Goal: Transaction & Acquisition: Purchase product/service

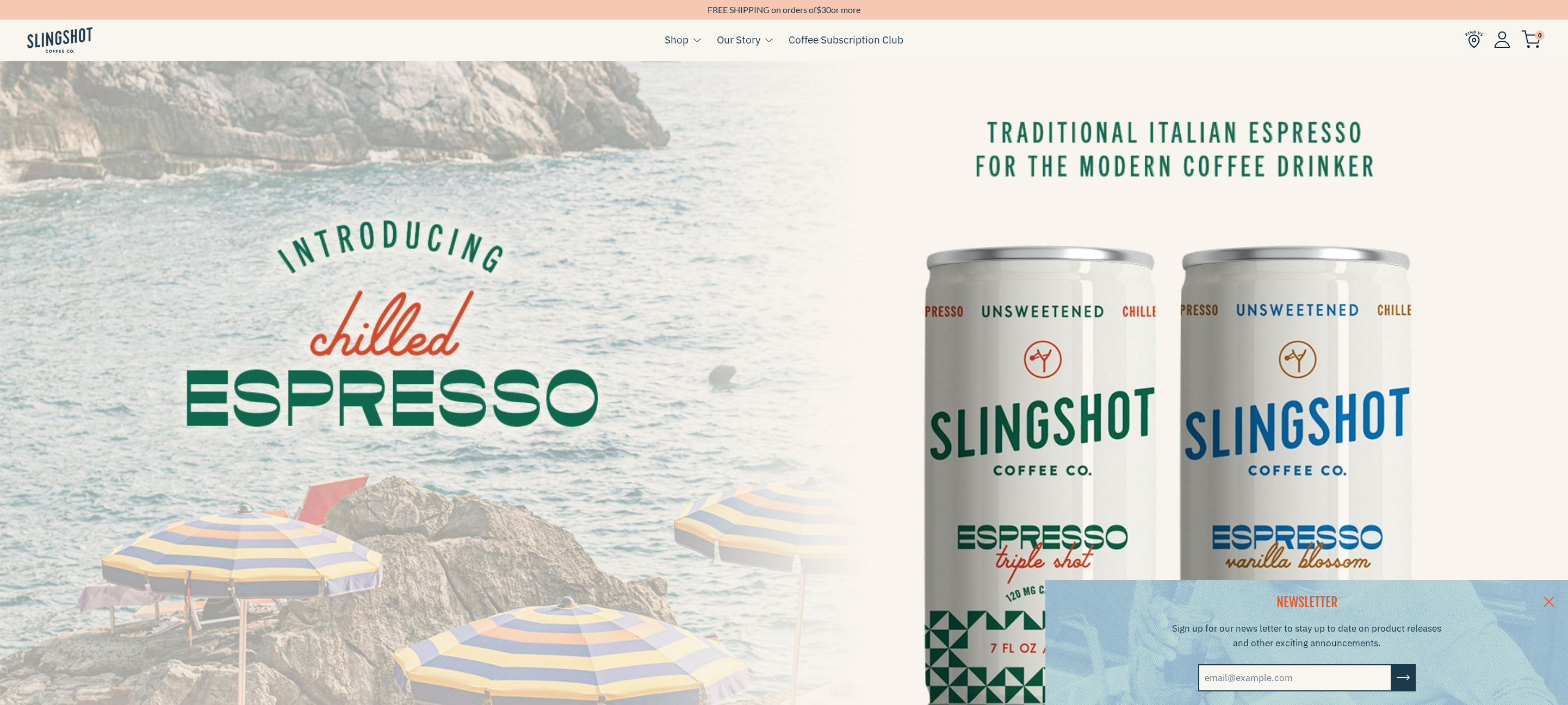
scroll to position [18, 0]
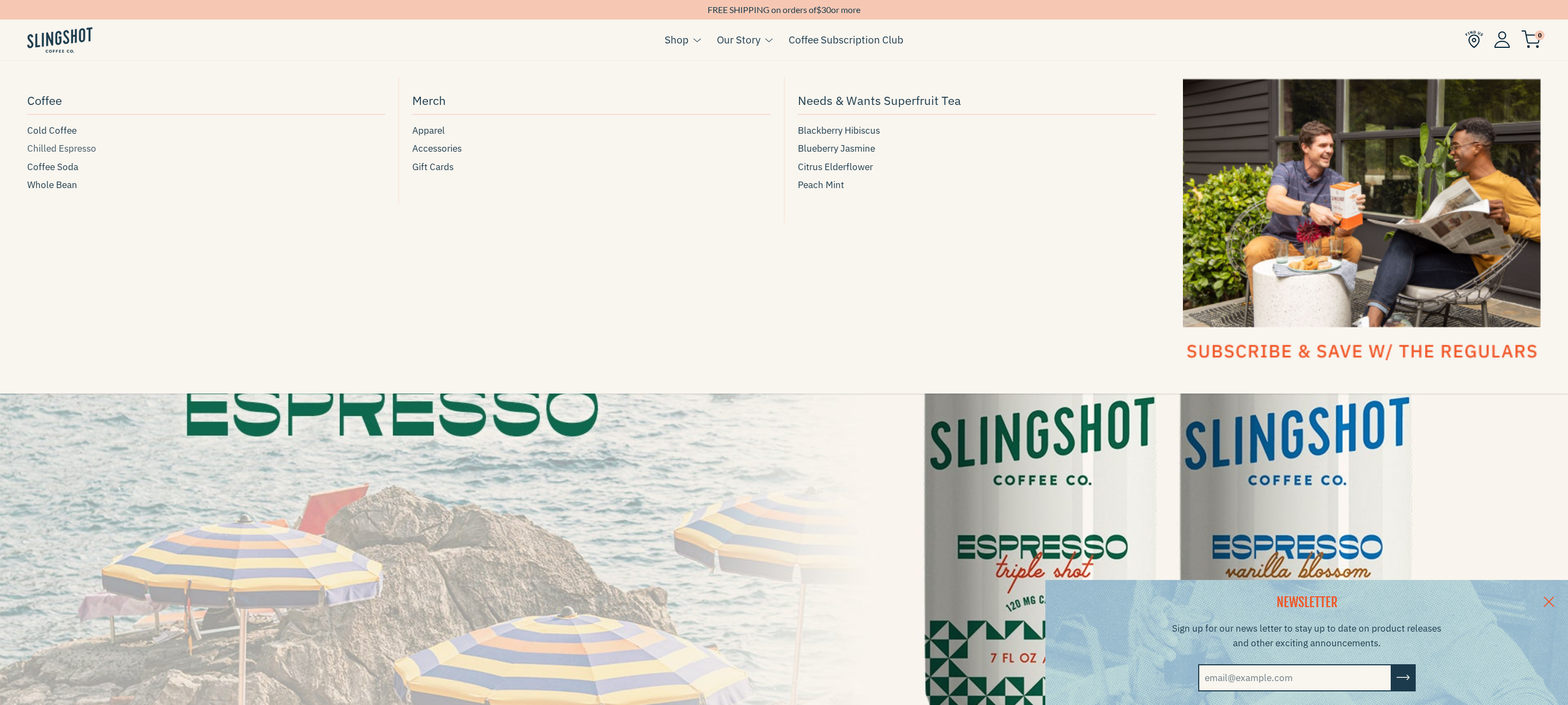
click at [80, 149] on span "Chilled Espresso" at bounding box center [62, 149] width 69 height 15
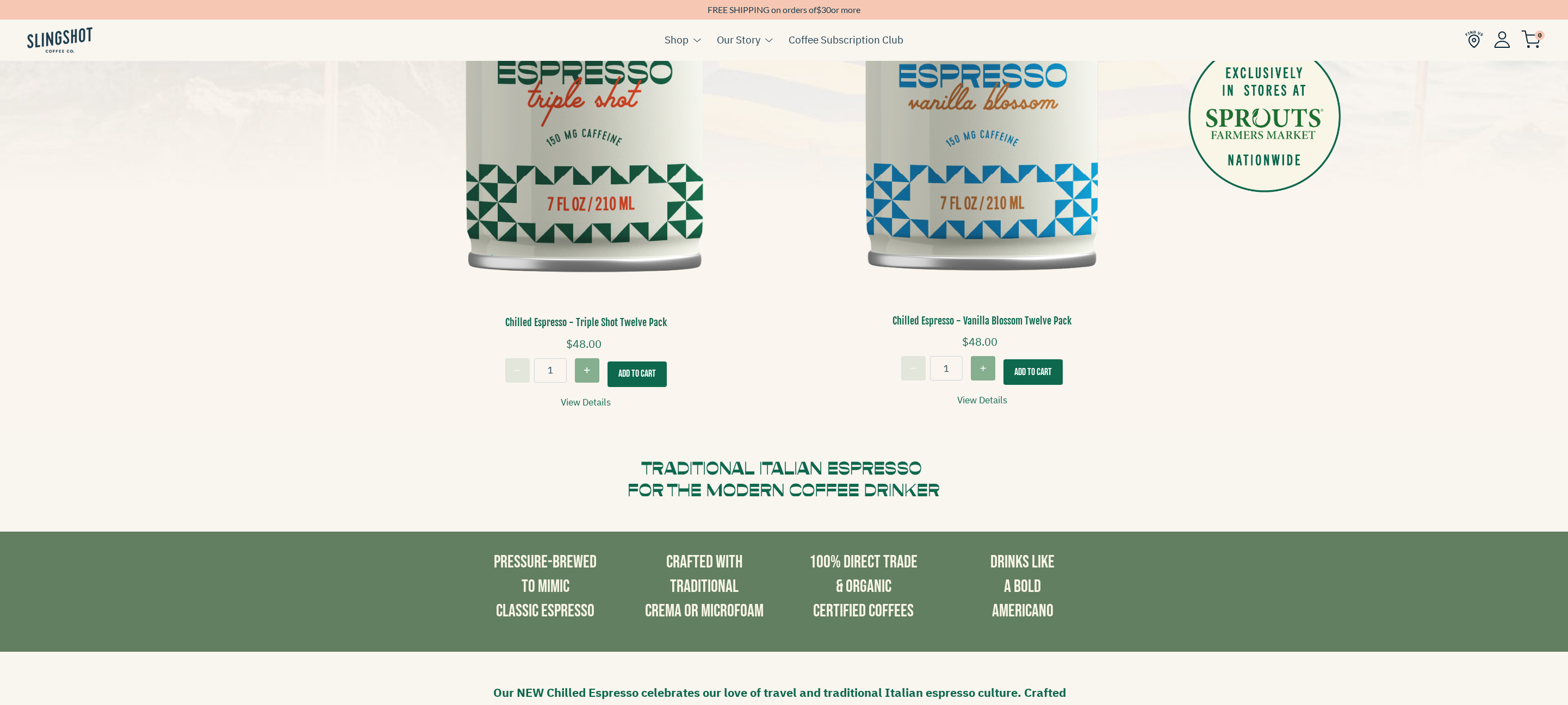
scroll to position [513, 0]
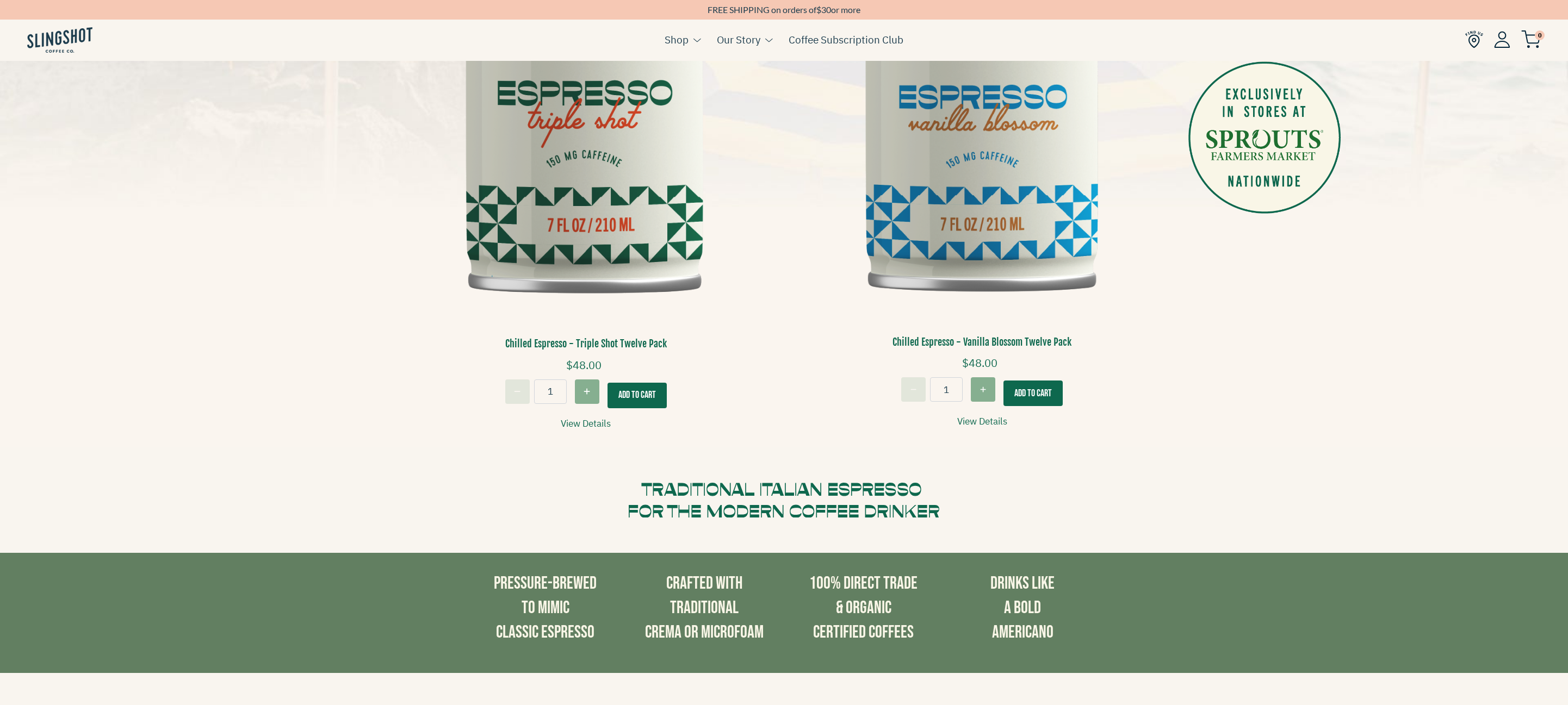
click at [592, 234] on img at bounding box center [586, 54] width 380 height 572
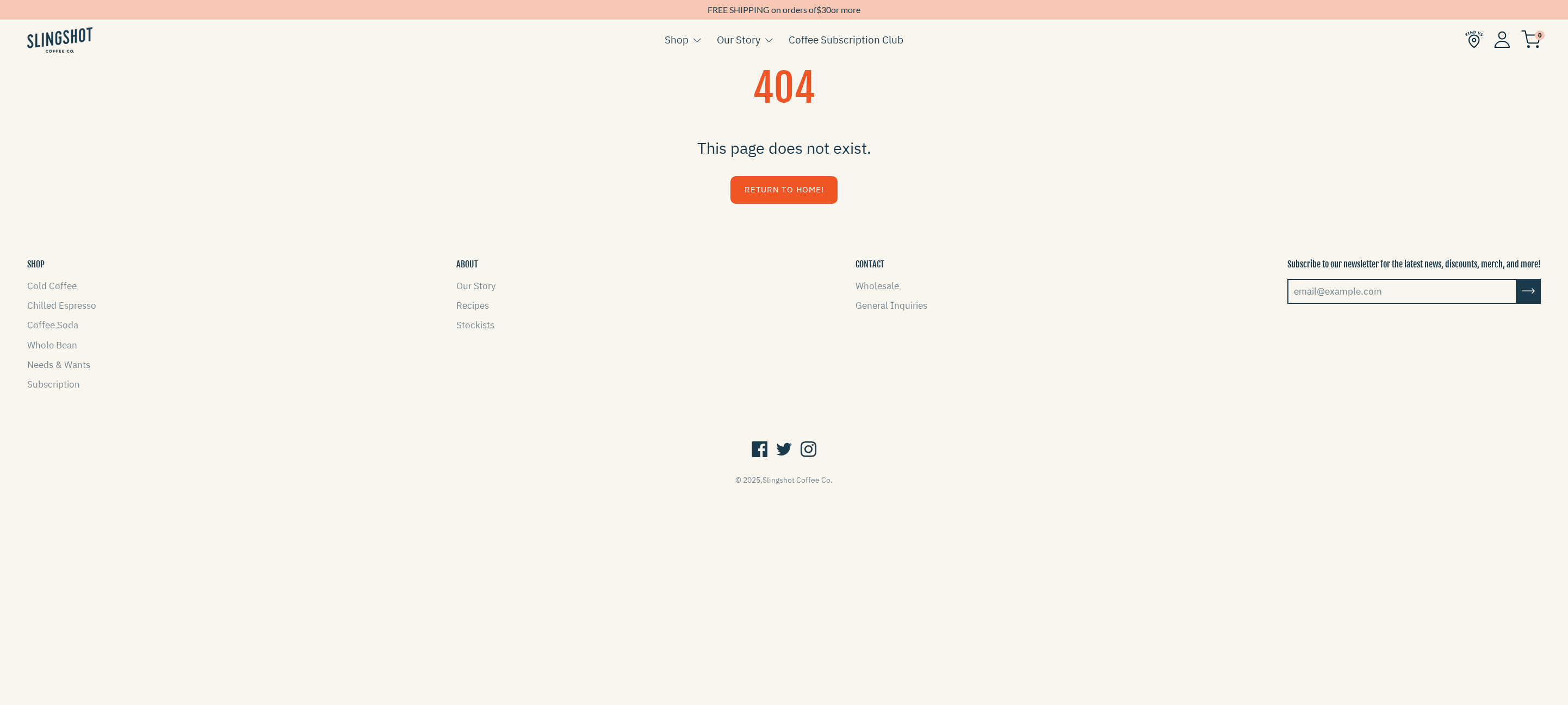
click at [789, 193] on link "Return to Home!" at bounding box center [784, 190] width 107 height 28
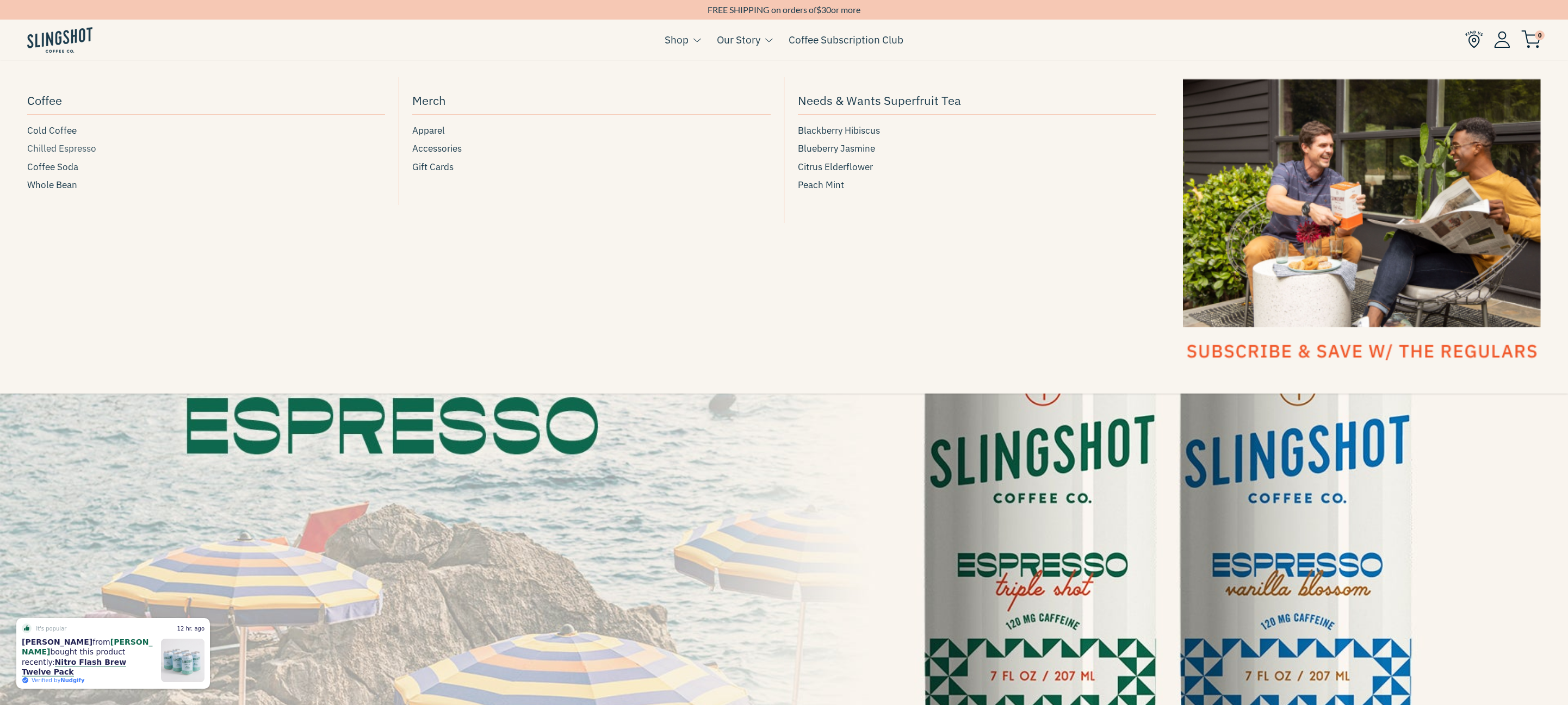
click at [59, 149] on span "Chilled Espresso" at bounding box center [62, 149] width 69 height 15
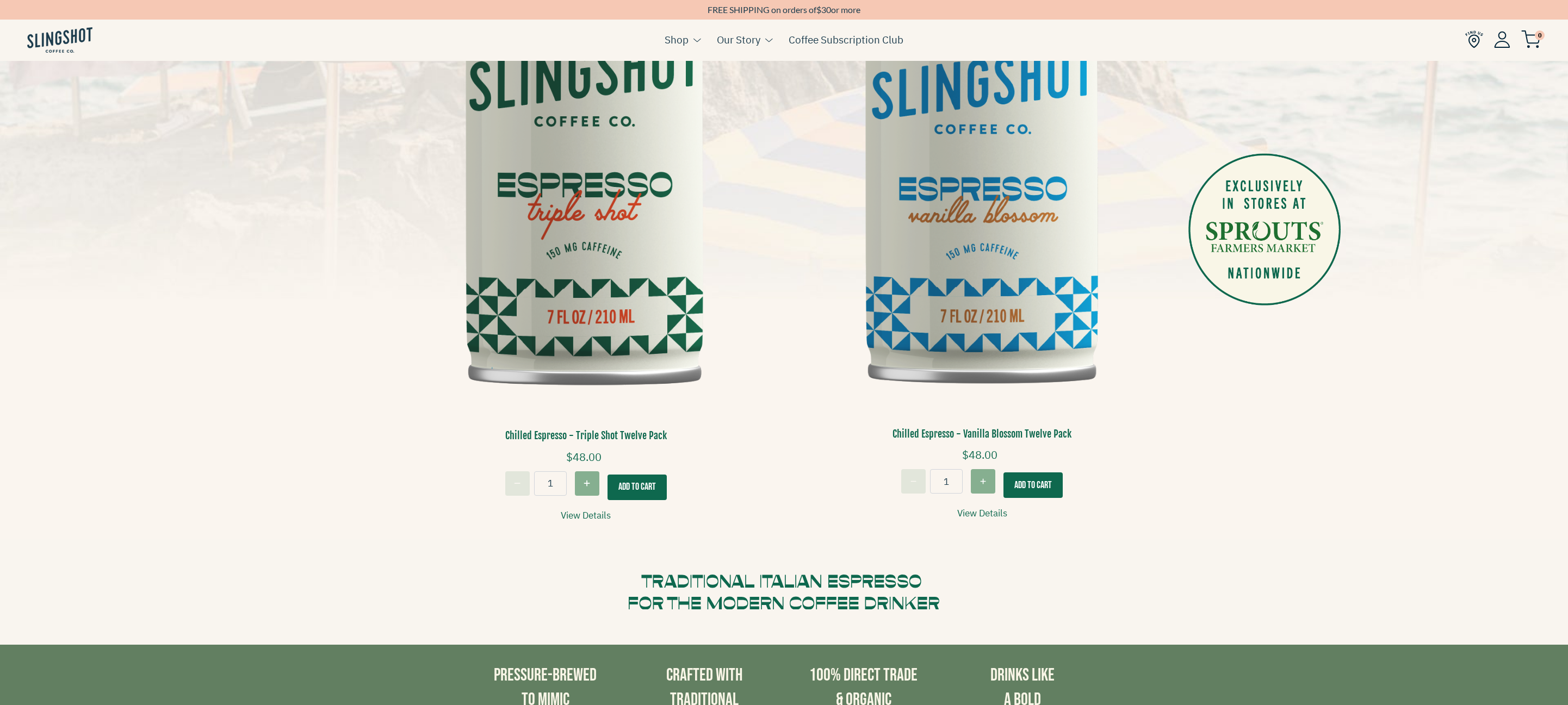
scroll to position [444, 0]
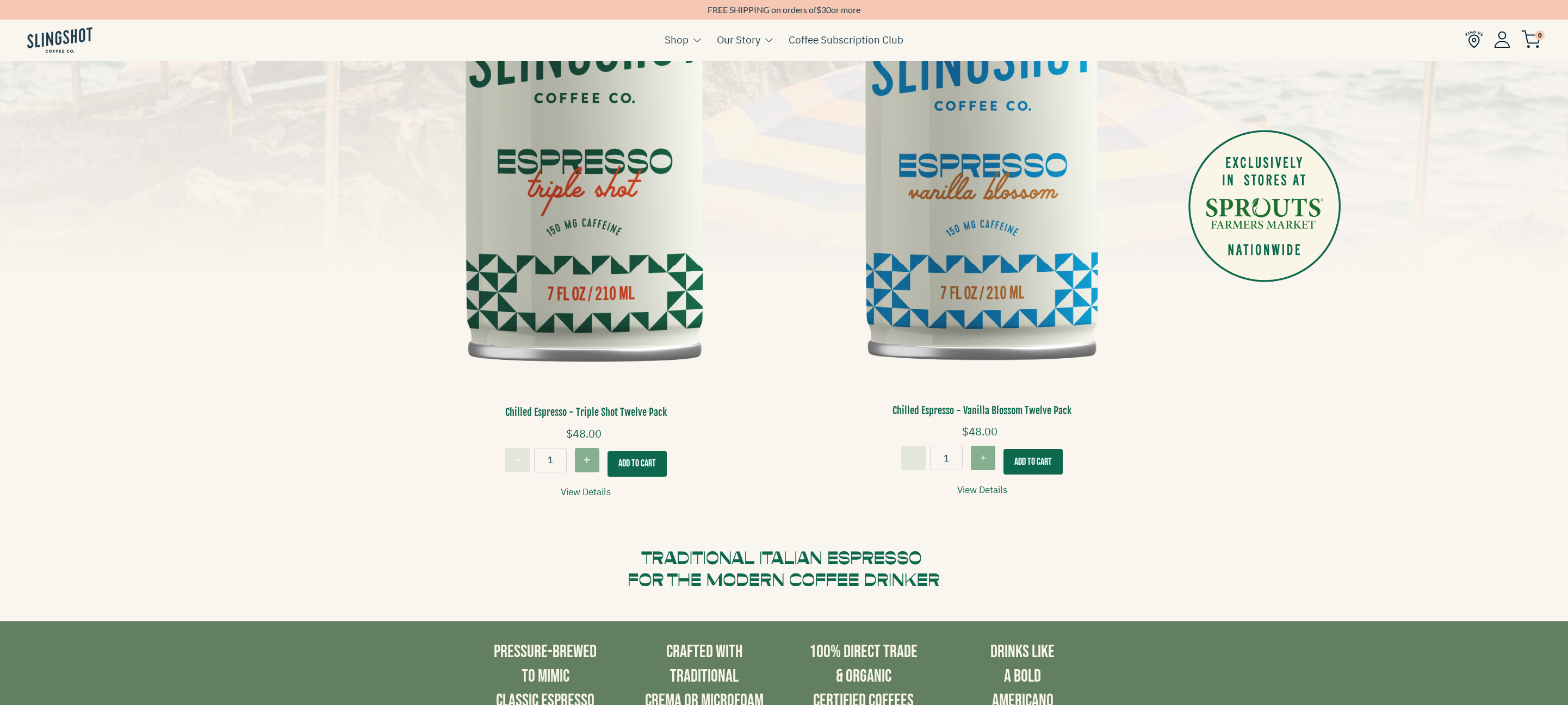
click at [654, 459] on button "Add To Cart" at bounding box center [637, 464] width 59 height 26
click at [576, 487] on link "View Details" at bounding box center [586, 492] width 50 height 15
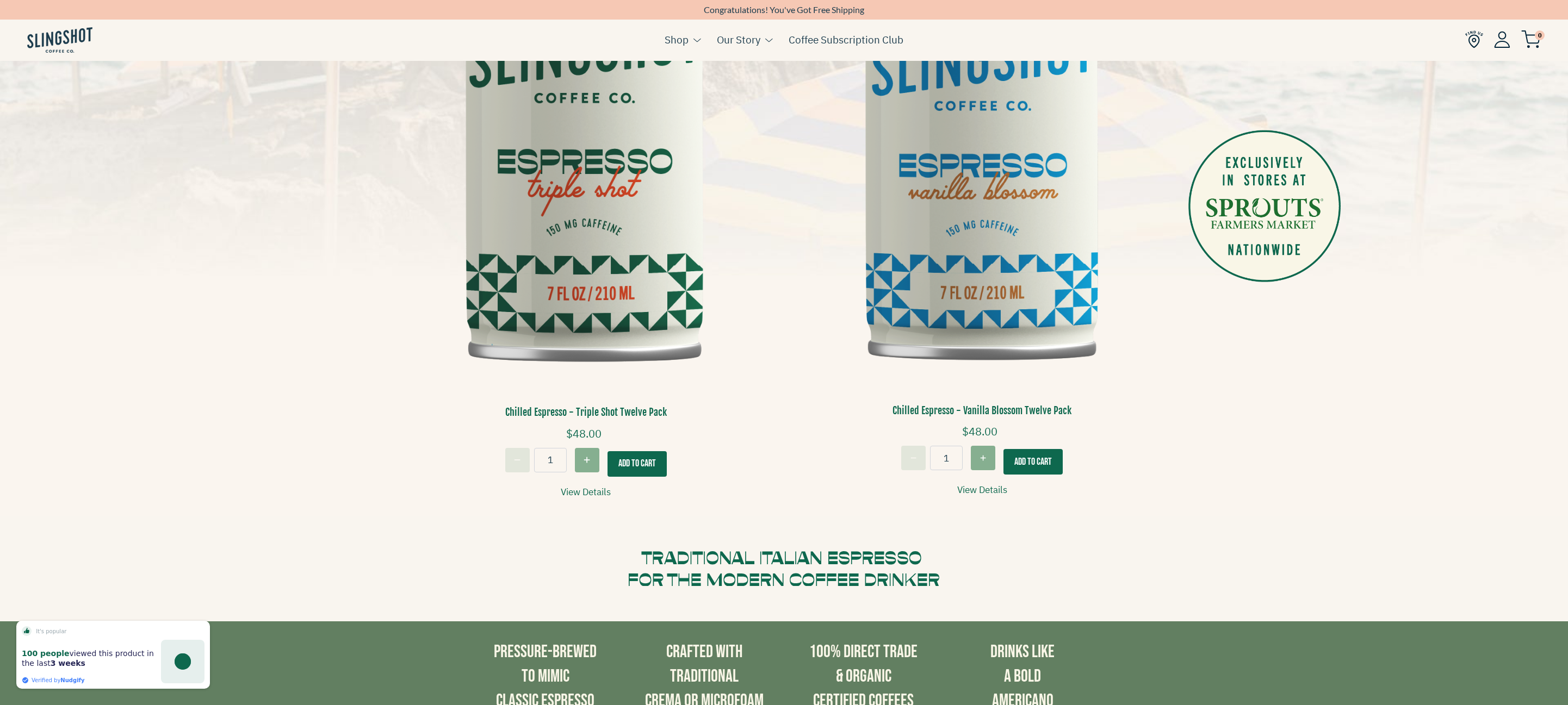
click at [986, 490] on link "View Details" at bounding box center [982, 490] width 50 height 15
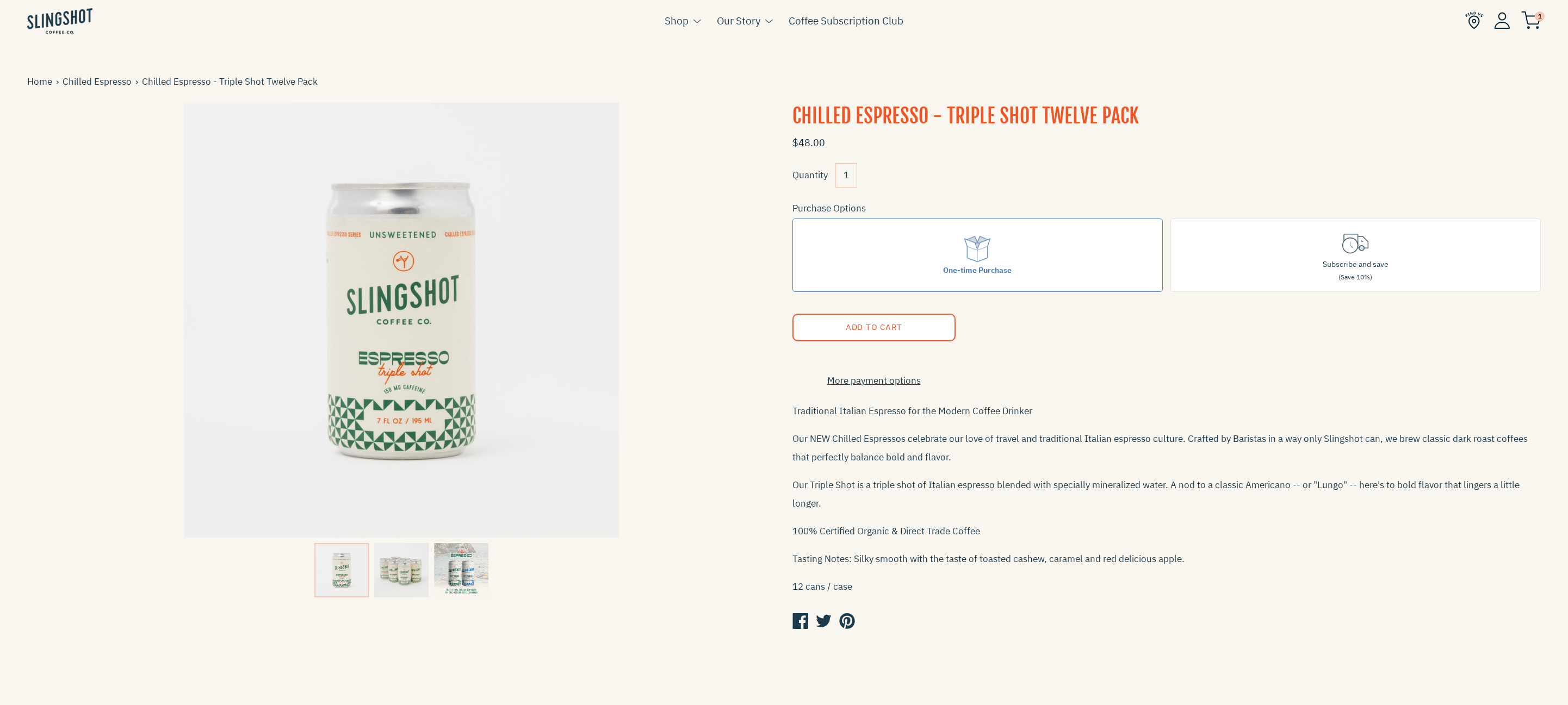
click at [401, 576] on img at bounding box center [401, 570] width 55 height 55
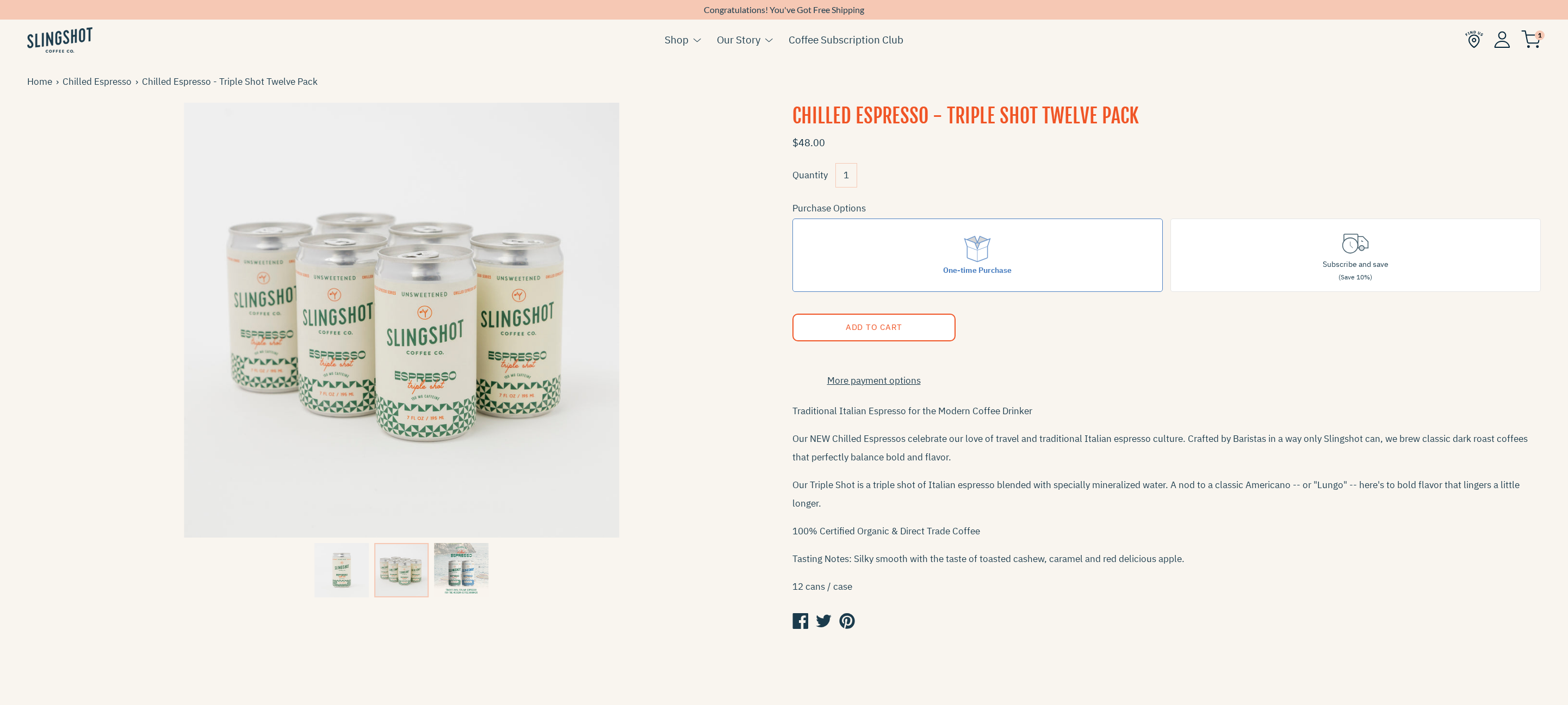
click at [460, 580] on img at bounding box center [461, 570] width 55 height 55
